Goal: Information Seeking & Learning: Find specific page/section

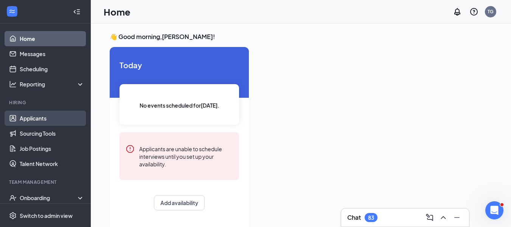
click at [37, 117] on link "Applicants" at bounding box center [52, 117] width 65 height 15
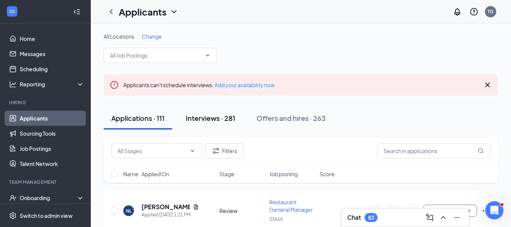
click at [208, 113] on div "Interviews · 281" at bounding box center [211, 117] width 50 height 9
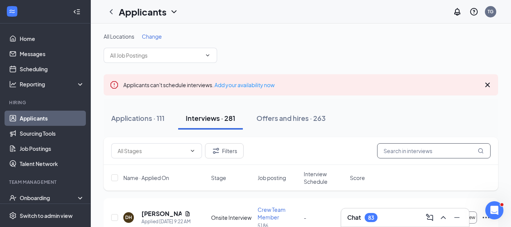
click at [373, 154] on input "text" at bounding box center [433, 150] width 113 height 15
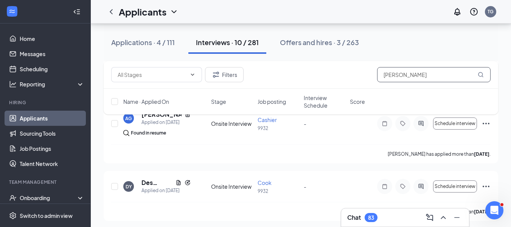
scroll to position [597, 0]
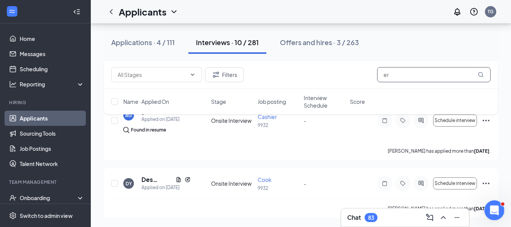
type input "e"
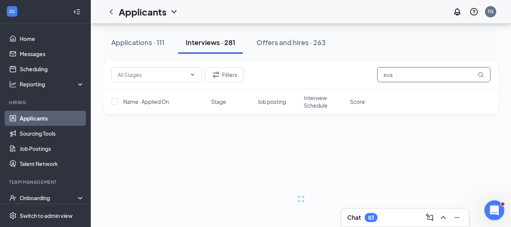
scroll to position [19, 0]
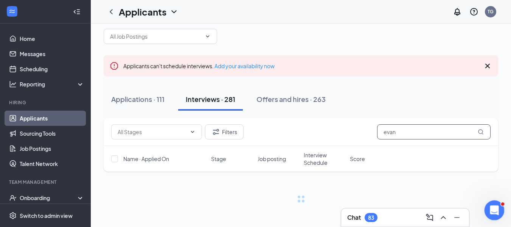
type input "evan"
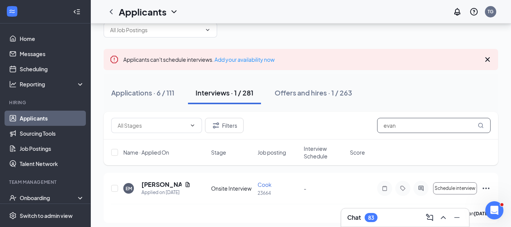
scroll to position [30, 0]
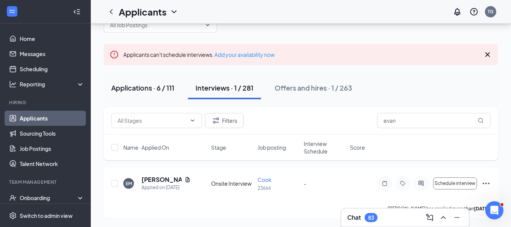
click at [136, 84] on div "Applications · 6 / 111" at bounding box center [142, 87] width 63 height 9
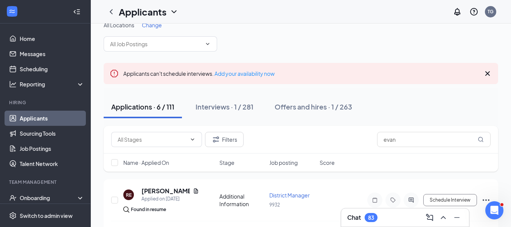
scroll to position [30, 0]
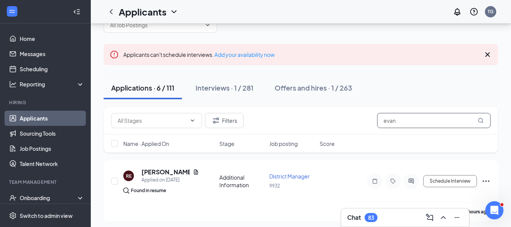
click at [373, 119] on input "evan" at bounding box center [433, 120] width 113 height 15
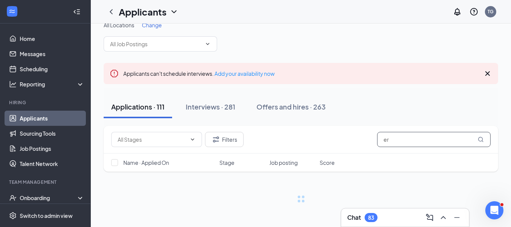
scroll to position [11, 0]
type input "[PERSON_NAME]"
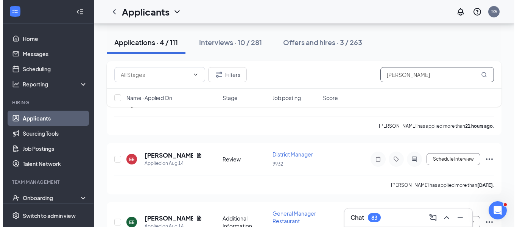
scroll to position [140, 0]
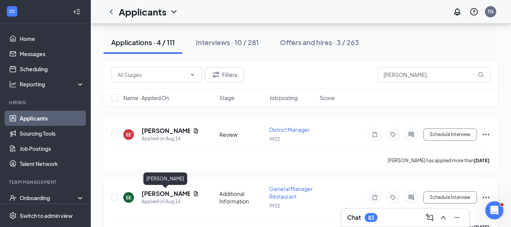
click at [164, 193] on h5 "[PERSON_NAME]" at bounding box center [165, 193] width 48 height 8
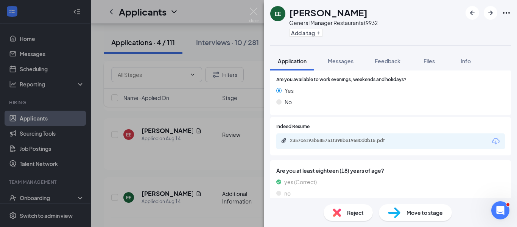
scroll to position [235, 0]
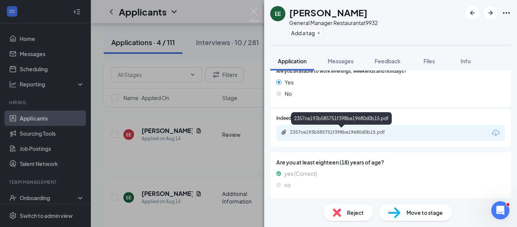
click at [373, 135] on div "2357ce193b585751f398be19680d0b15.pdf" at bounding box center [343, 132] width 106 height 6
